Goal: Navigation & Orientation: Understand site structure

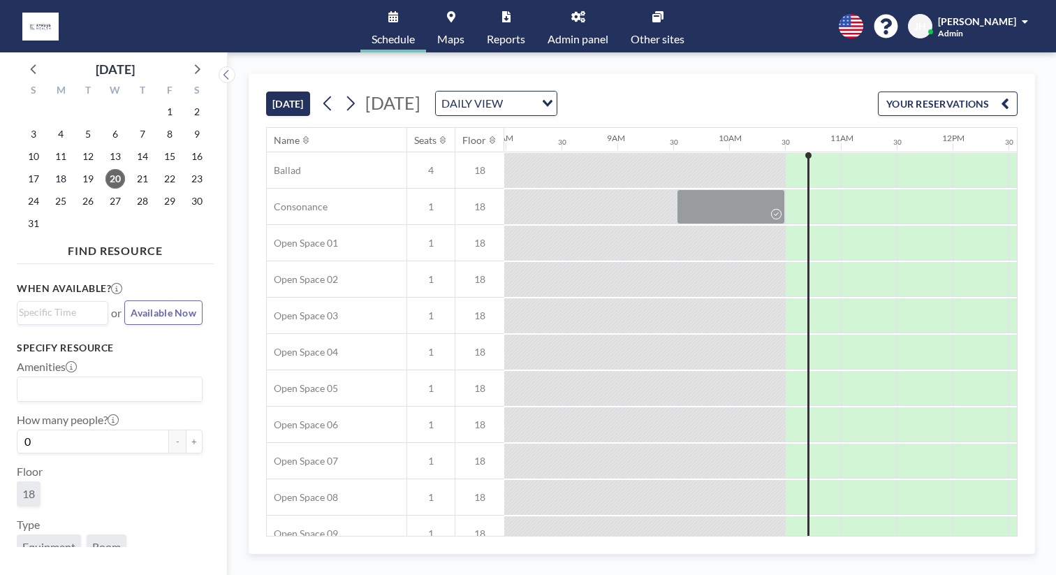
scroll to position [0, 908]
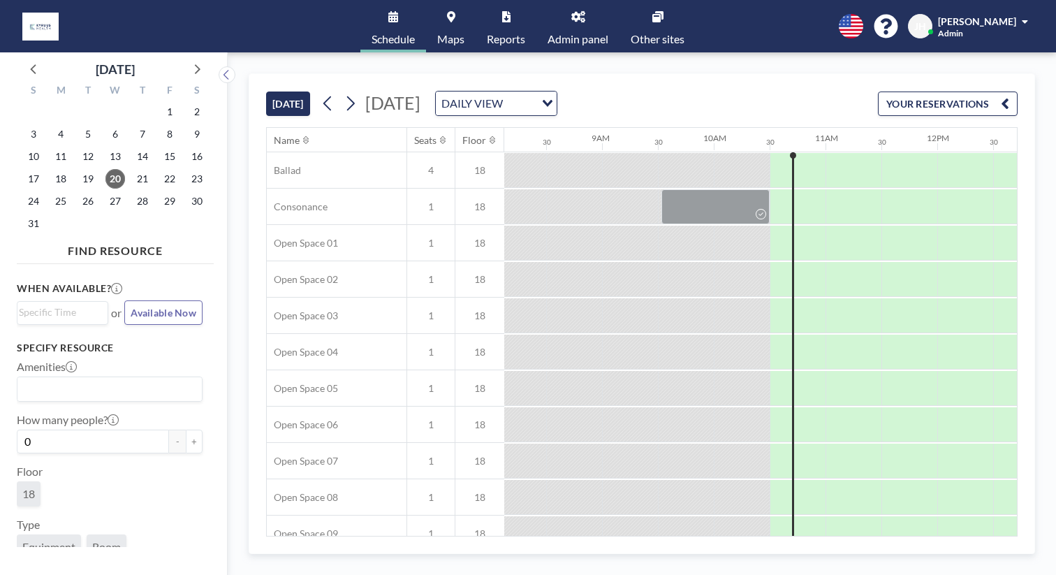
click at [474, 24] on link "Maps" at bounding box center [451, 26] width 50 height 52
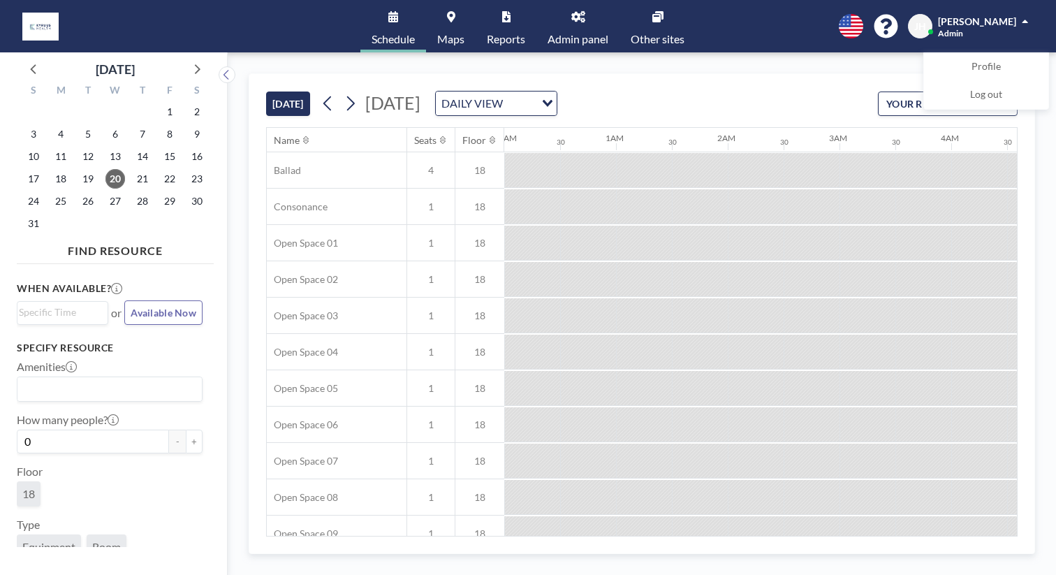
scroll to position [0, 908]
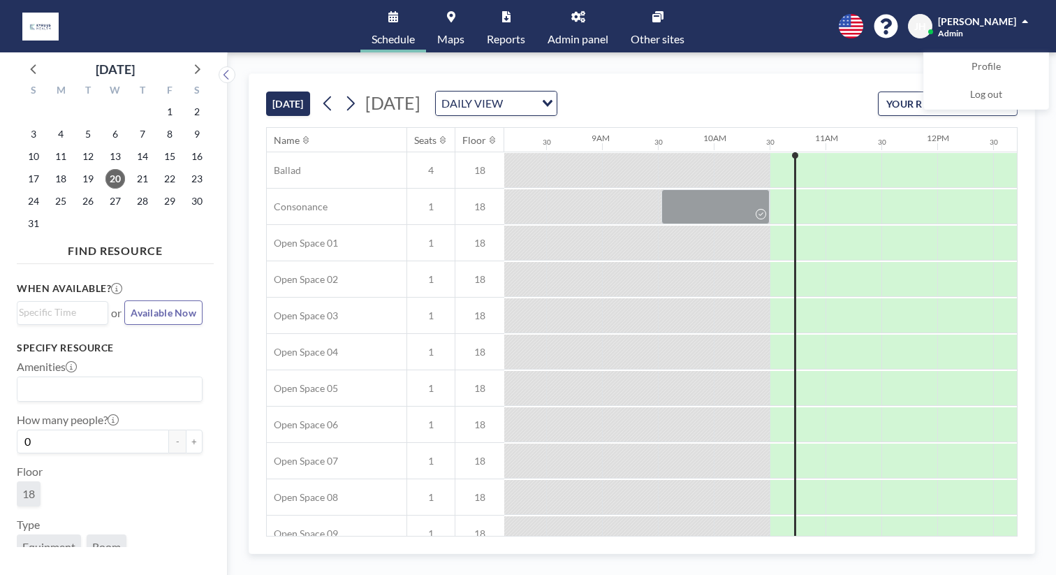
click at [622, 25] on link "Other sites" at bounding box center [657, 26] width 76 height 52
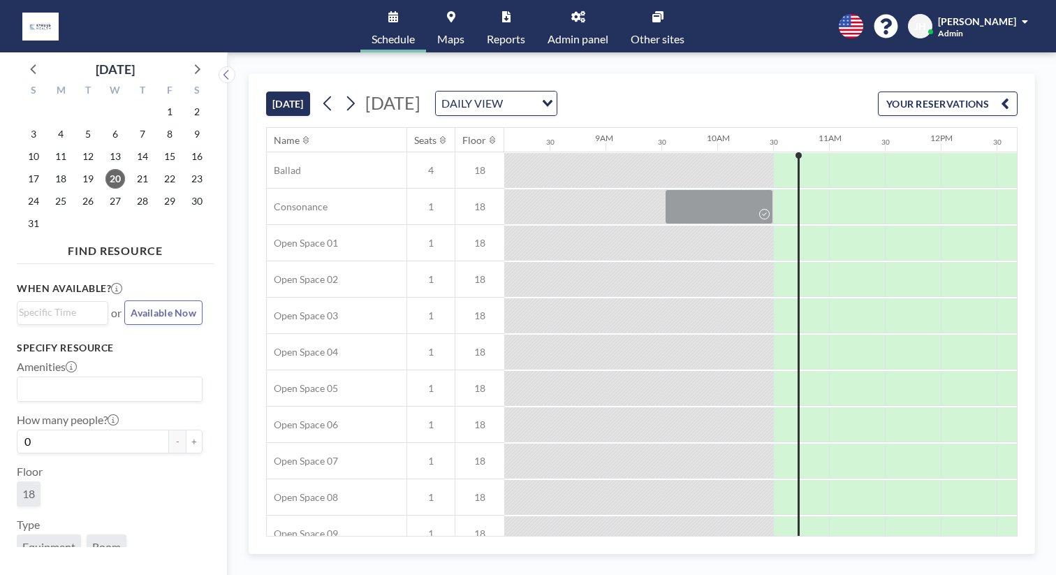
scroll to position [0, 908]
click at [632, 22] on link "Other sites" at bounding box center [657, 26] width 76 height 52
